Goal: Transaction & Acquisition: Obtain resource

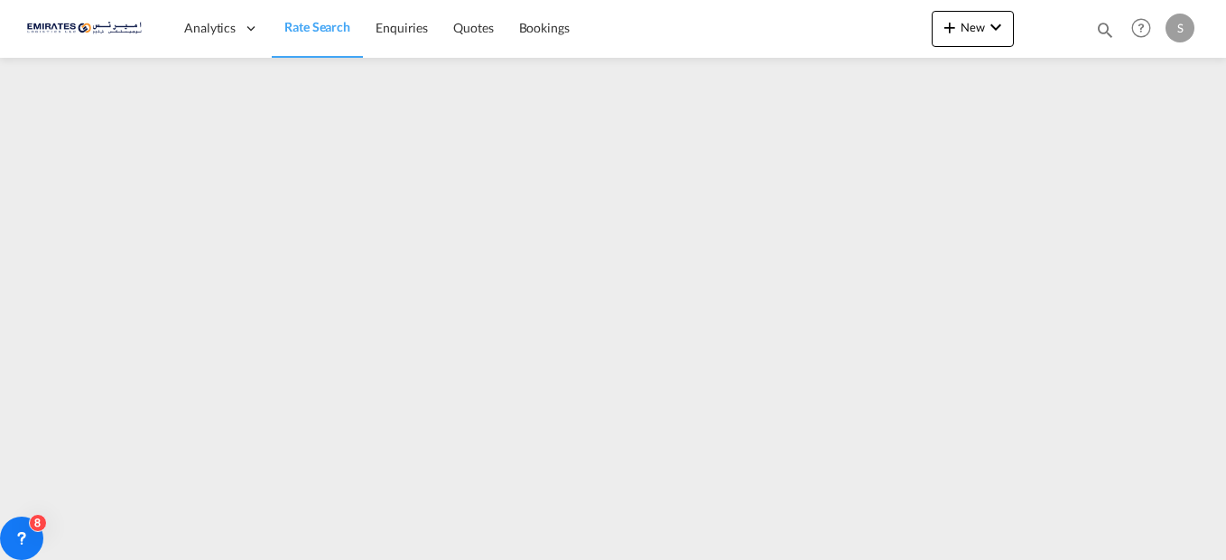
click at [329, 27] on span "Rate Search" at bounding box center [317, 26] width 66 height 15
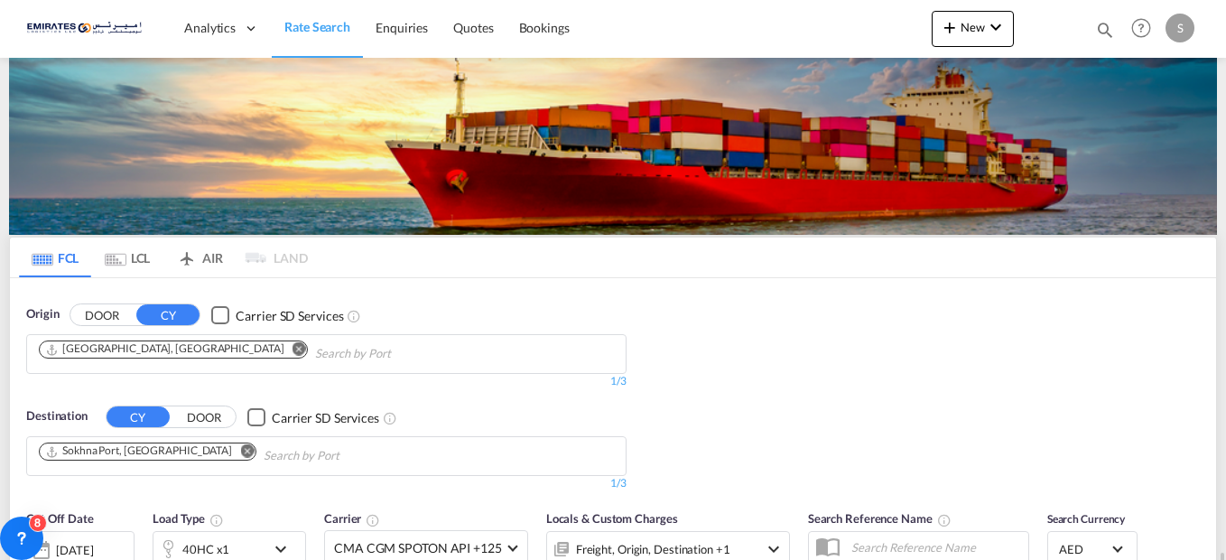
scroll to position [339, 0]
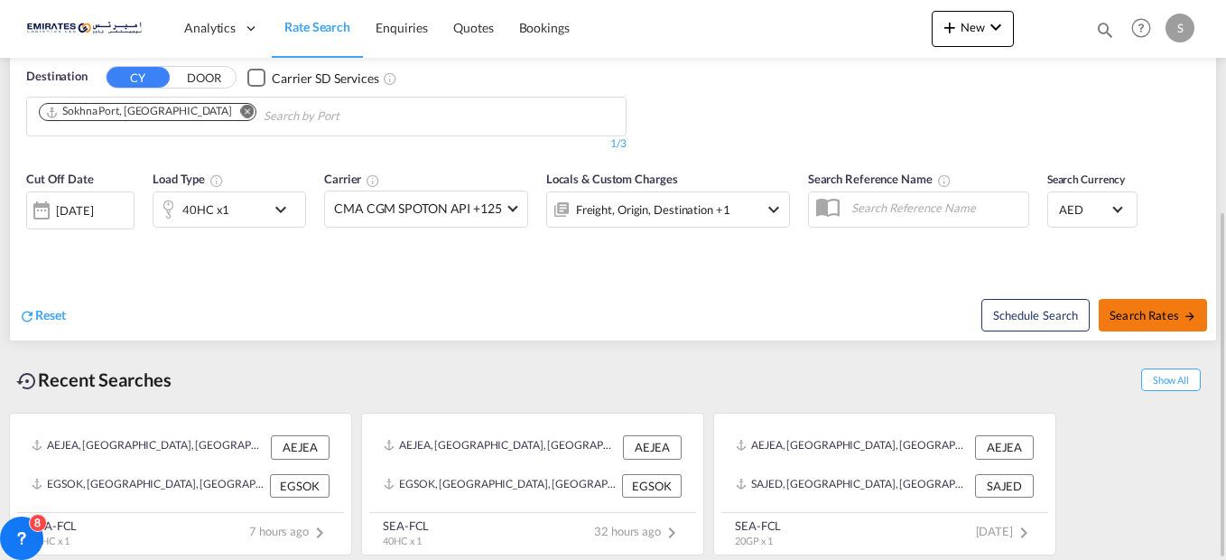
click at [1134, 310] on span "Search Rates" at bounding box center [1152, 315] width 87 height 14
type input "AEJEA to EGSOK / [DATE]"
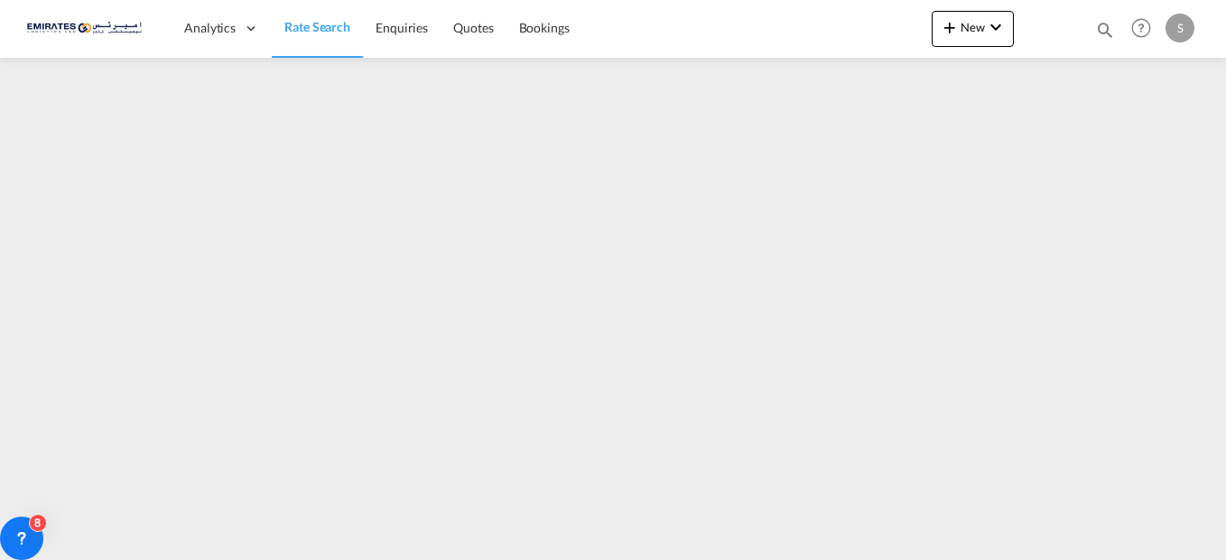
click at [1182, 28] on div "S" at bounding box center [1179, 28] width 29 height 29
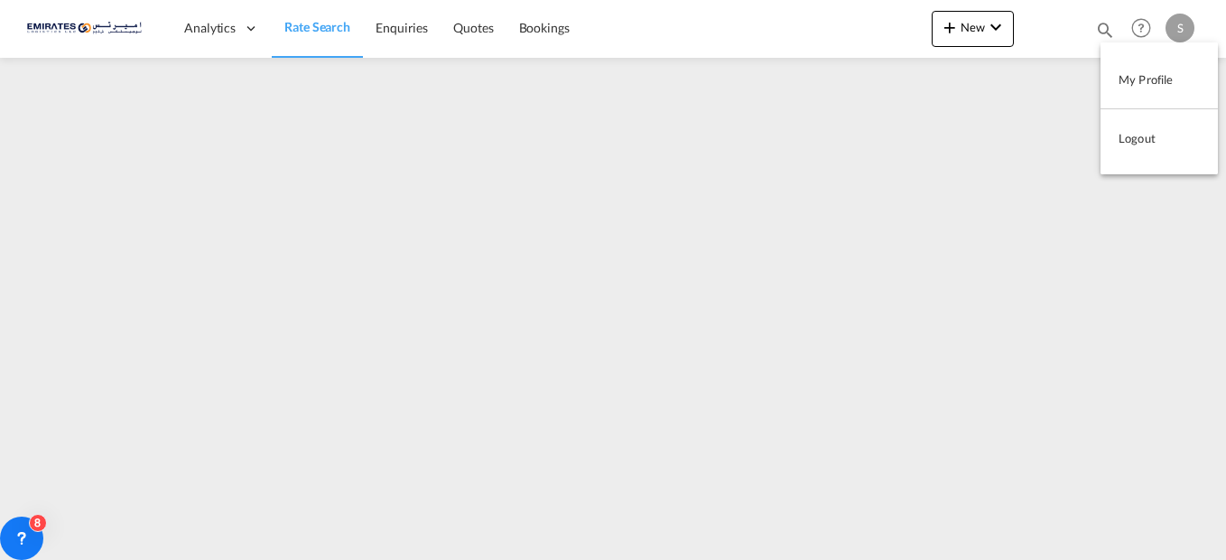
click at [1140, 142] on button "Logout" at bounding box center [1158, 138] width 117 height 36
